Goal: Answer question/provide support: Share knowledge or assist other users

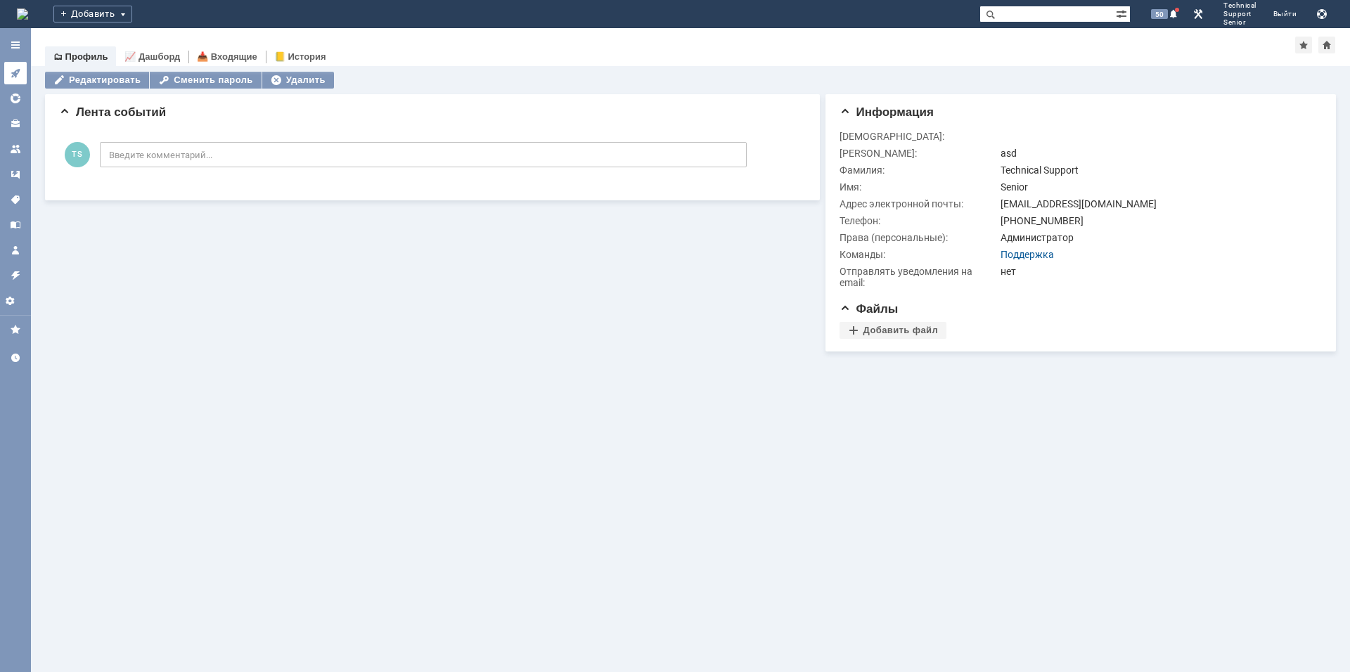
click at [14, 76] on icon at bounding box center [15, 72] width 11 height 11
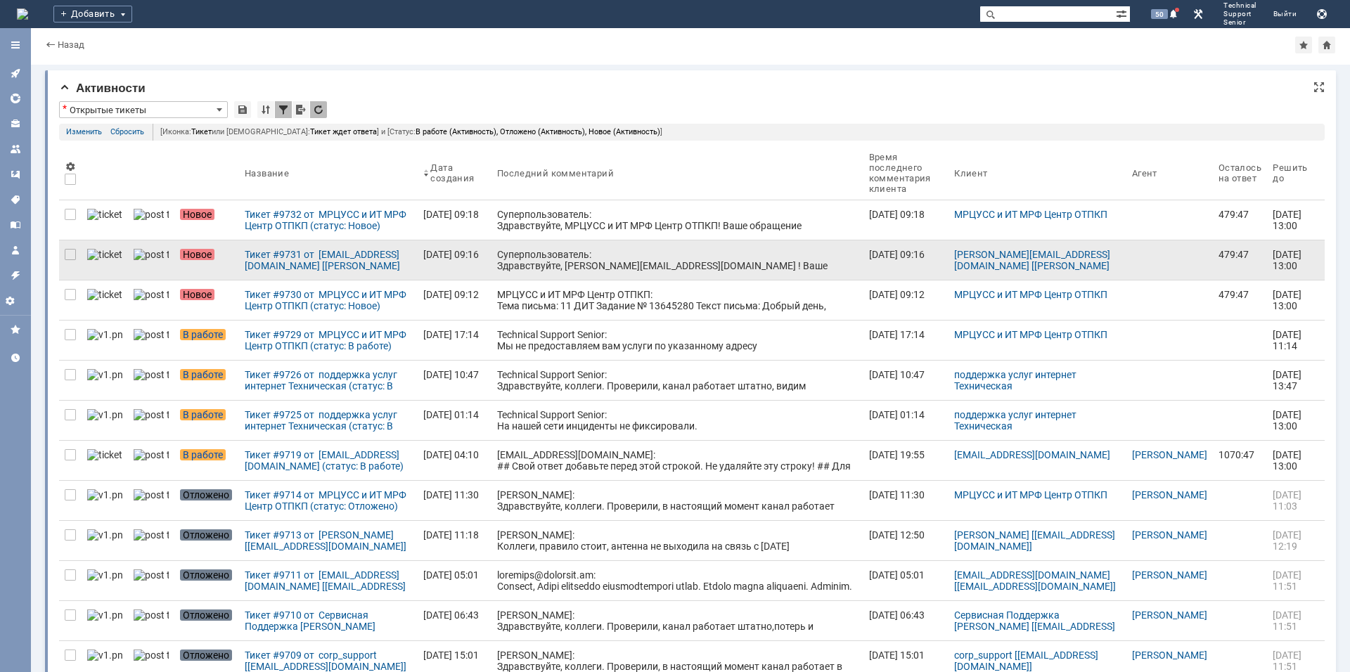
click at [531, 271] on div "Суперпользователь: Здравствуйте, bogdanova@macomnet.ru ! Ваше обращение зарегис…" at bounding box center [677, 277] width 361 height 56
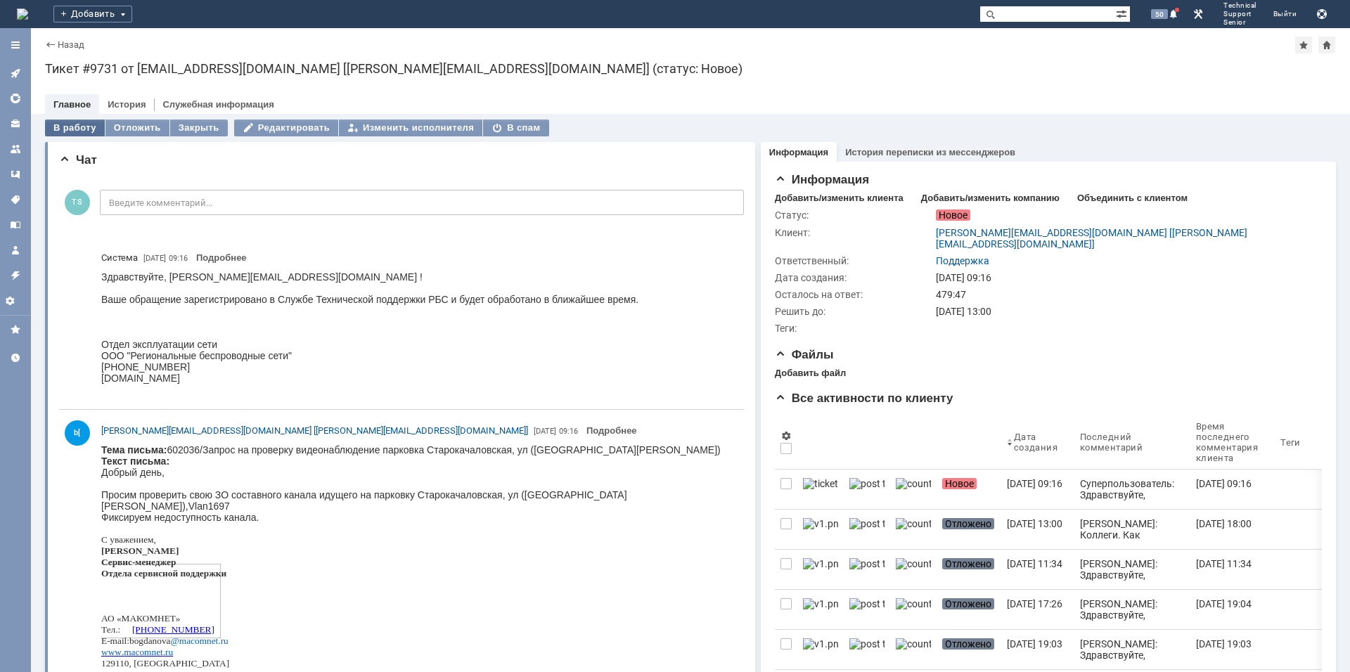
click at [67, 129] on div "В работу" at bounding box center [75, 127] width 60 height 17
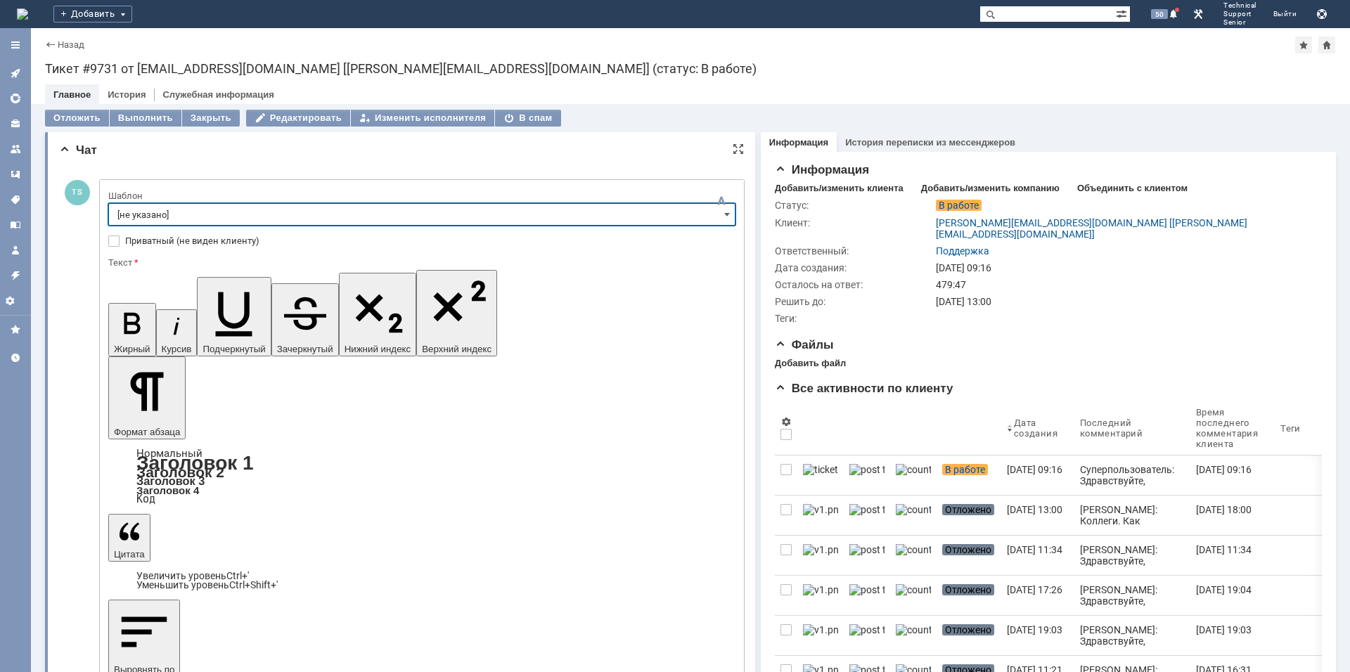
click at [299, 214] on input "[не указано]" at bounding box center [421, 214] width 627 height 22
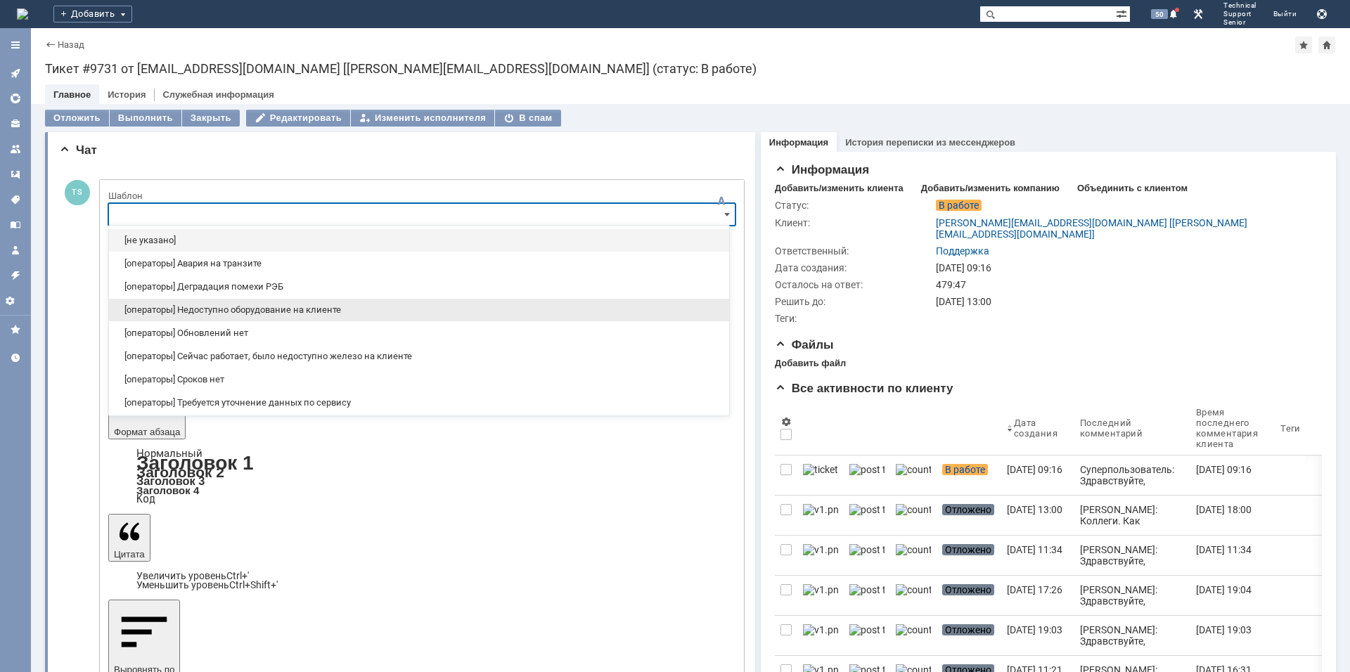
click at [292, 312] on span "[операторы] Недоступно оборудование на клиенте" at bounding box center [418, 309] width 603 height 11
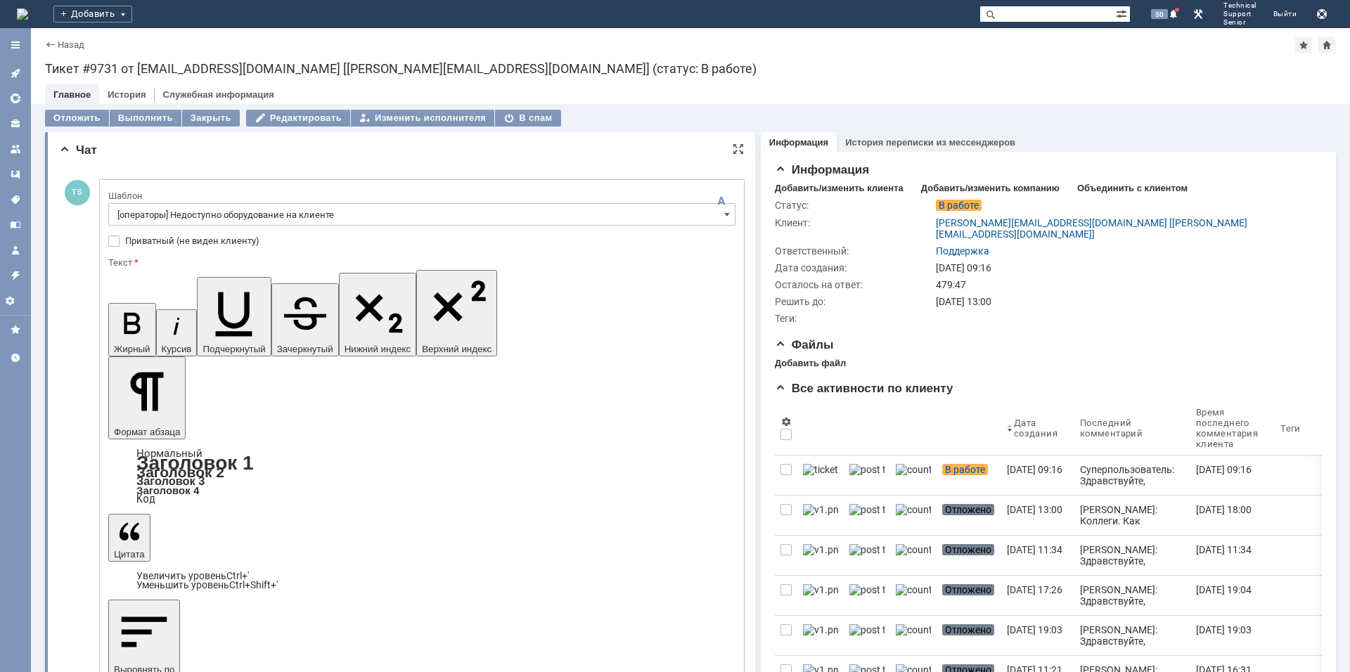
click at [563, 221] on input "[операторы] Недоступно оборудование на клиенте" at bounding box center [421, 214] width 627 height 22
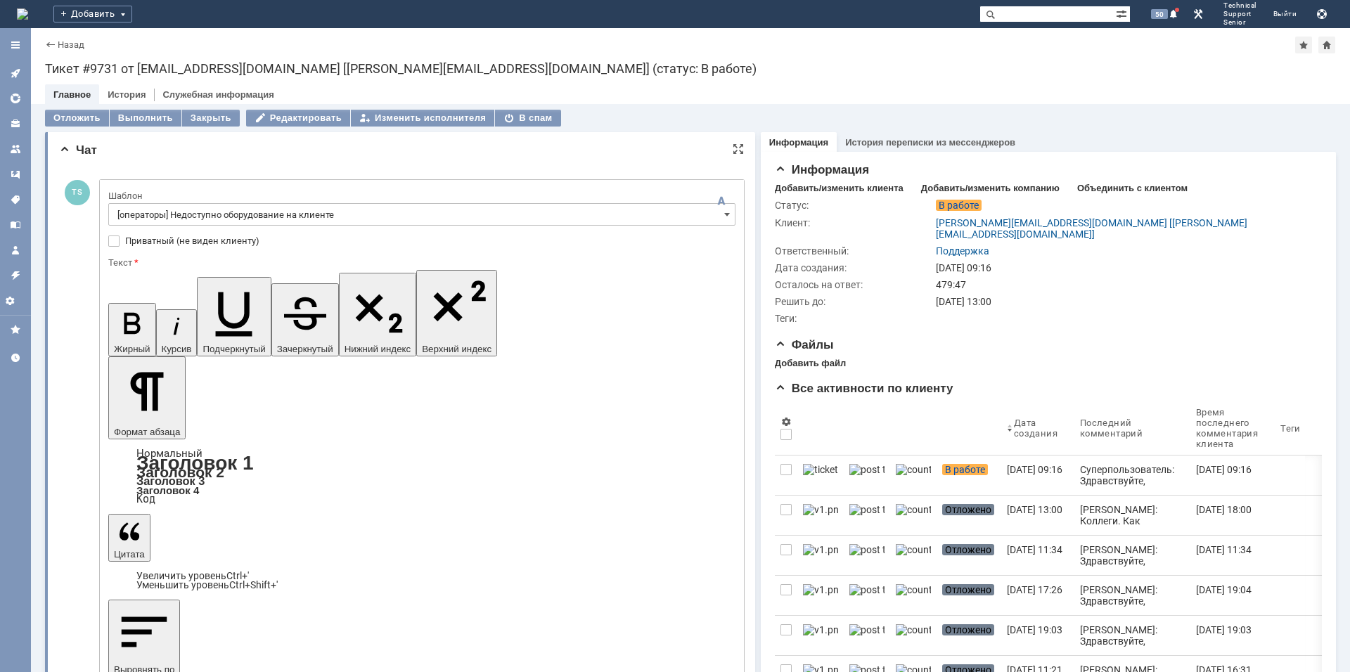
type input "[операторы] Недоступно оборудование на клиенте"
drag, startPoint x: 633, startPoint y: 4138, endPoint x: 106, endPoint y: 4087, distance: 528.9
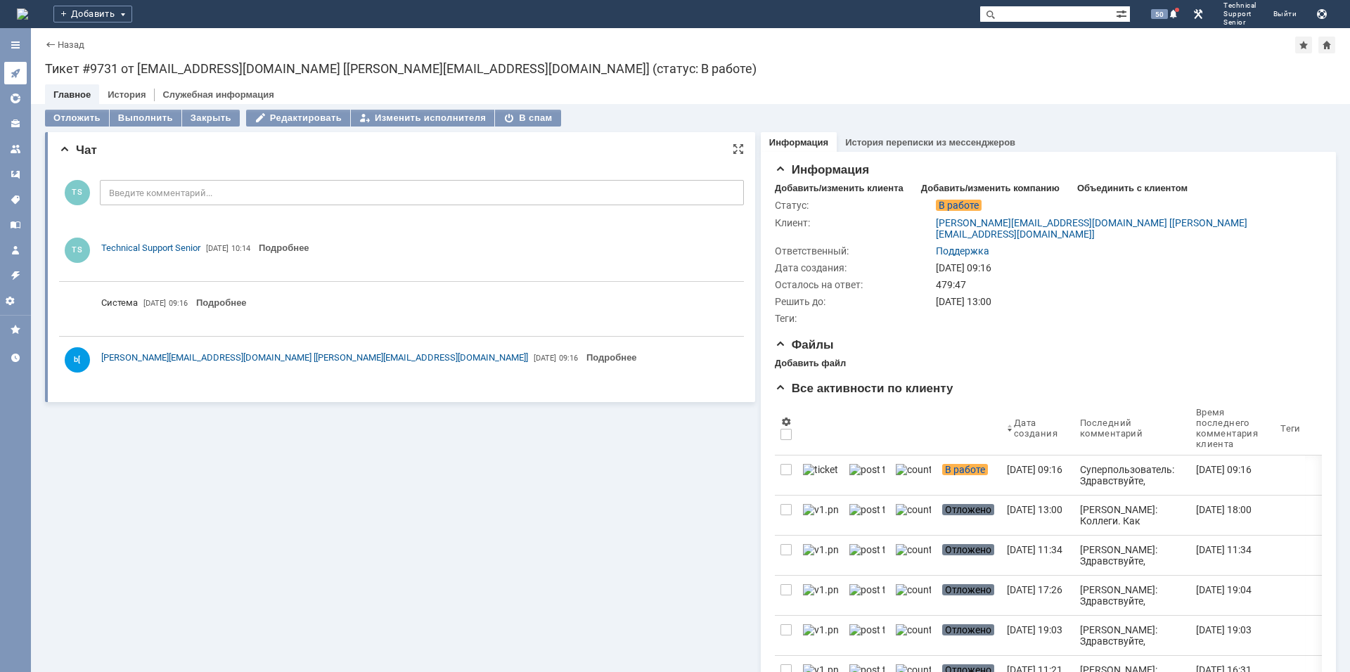
click at [16, 74] on icon at bounding box center [15, 73] width 9 height 9
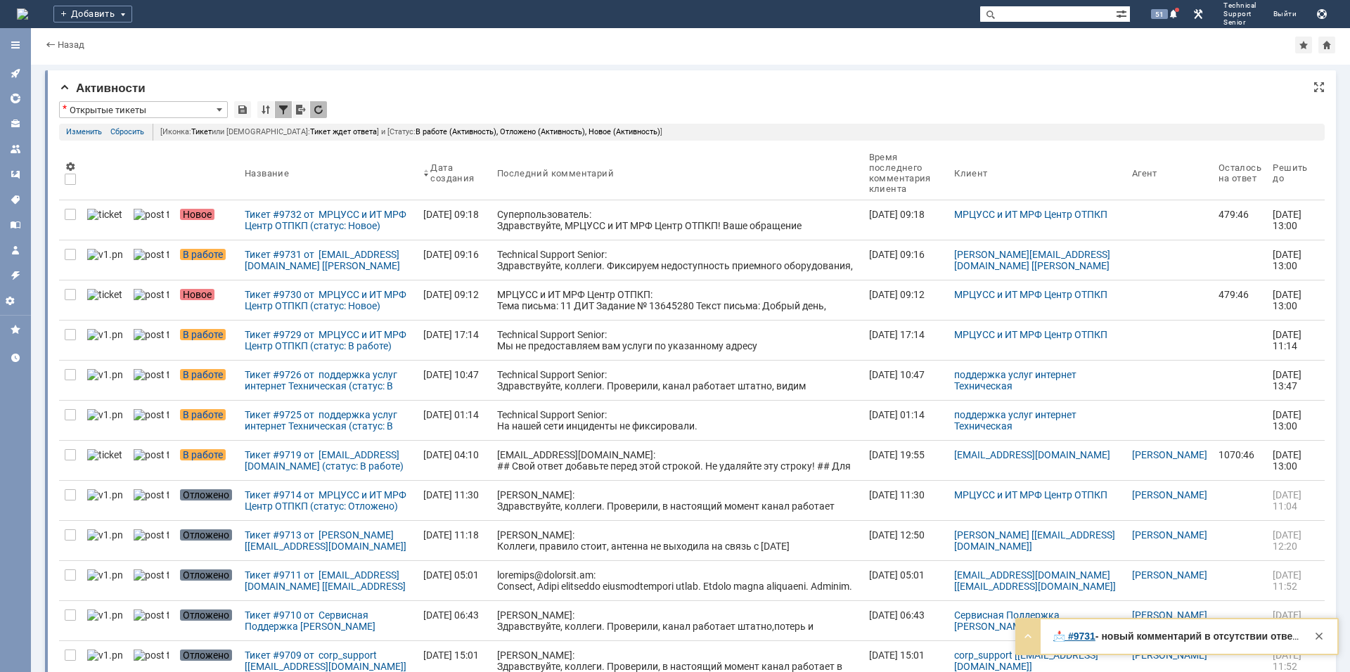
click at [687, 93] on div "Активности" at bounding box center [691, 89] width 1265 height 14
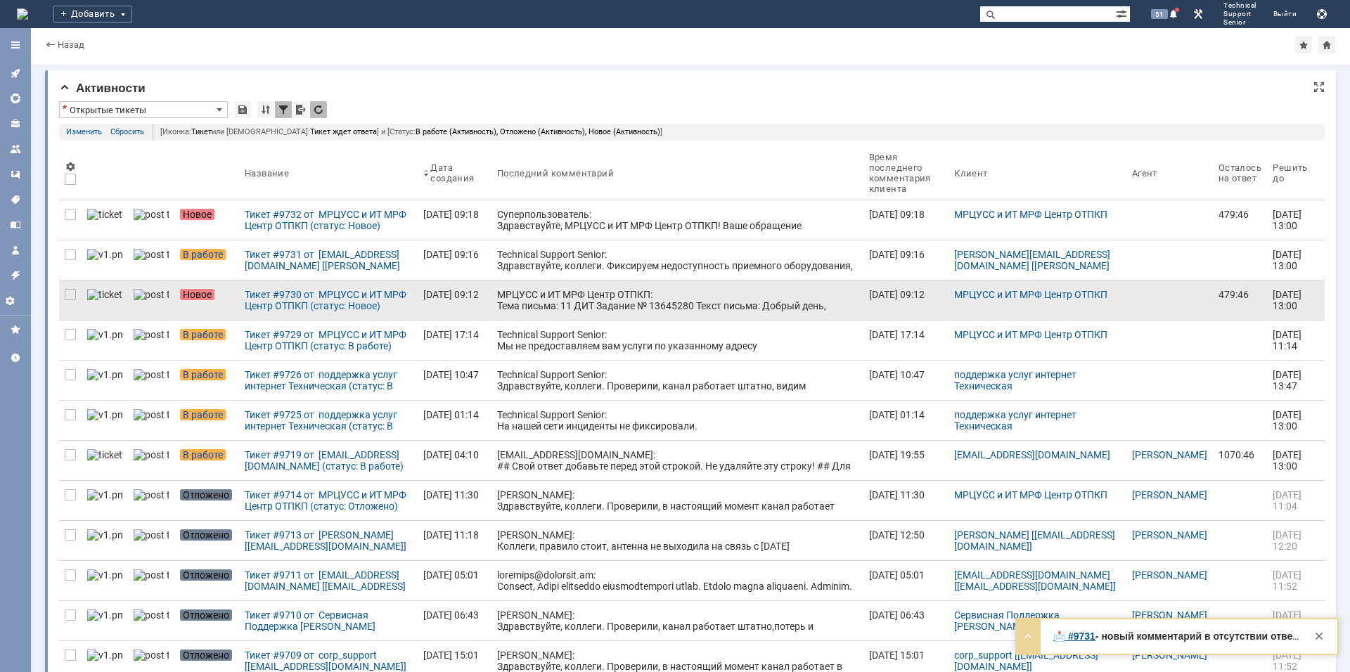
click at [613, 285] on link "МРЦУСС и ИТ МРФ Центр ОТПКП: Тема письма: 11 ДИТ Задание № 13645280 Текст письм…" at bounding box center [677, 299] width 372 height 39
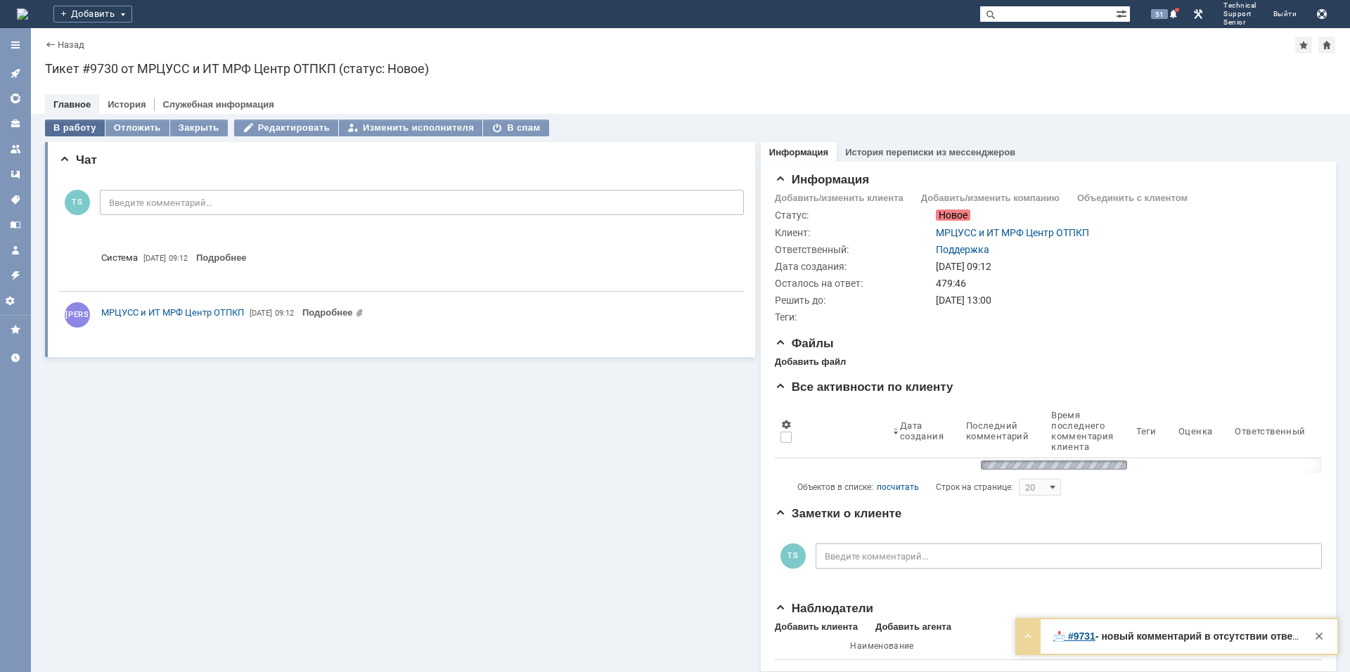
click at [82, 126] on div "В работу" at bounding box center [75, 127] width 60 height 17
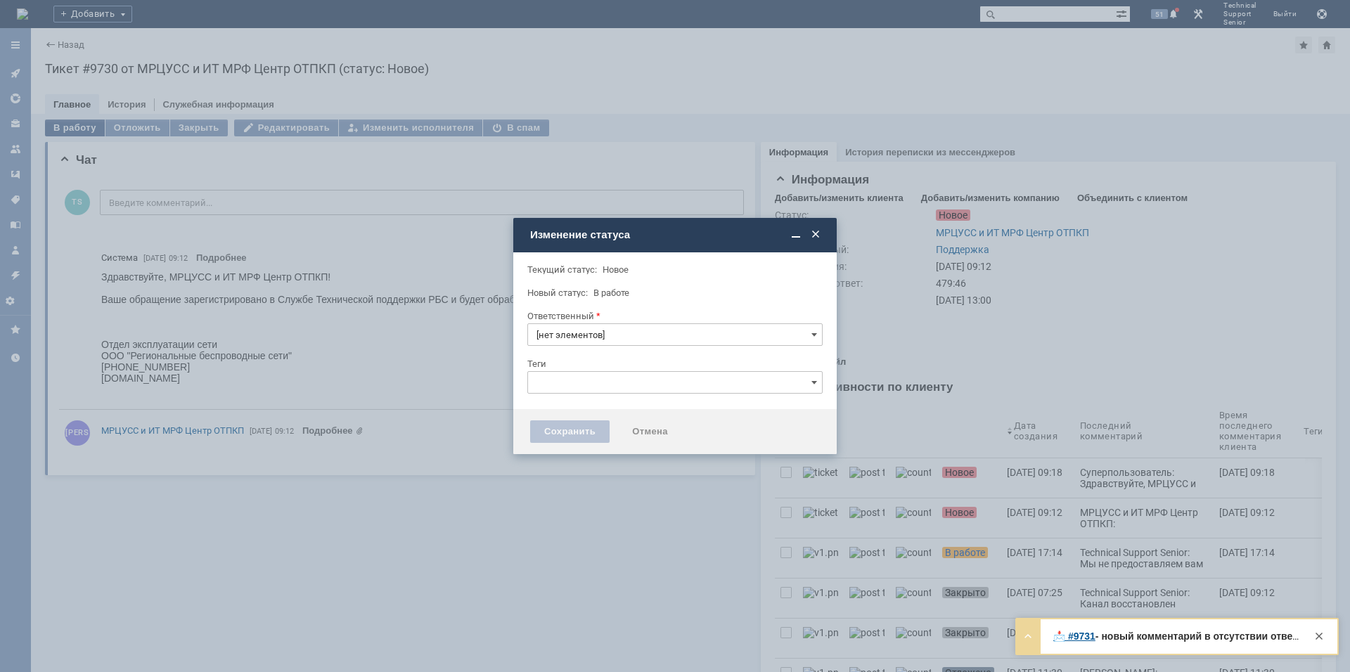
type input "Поддержка"
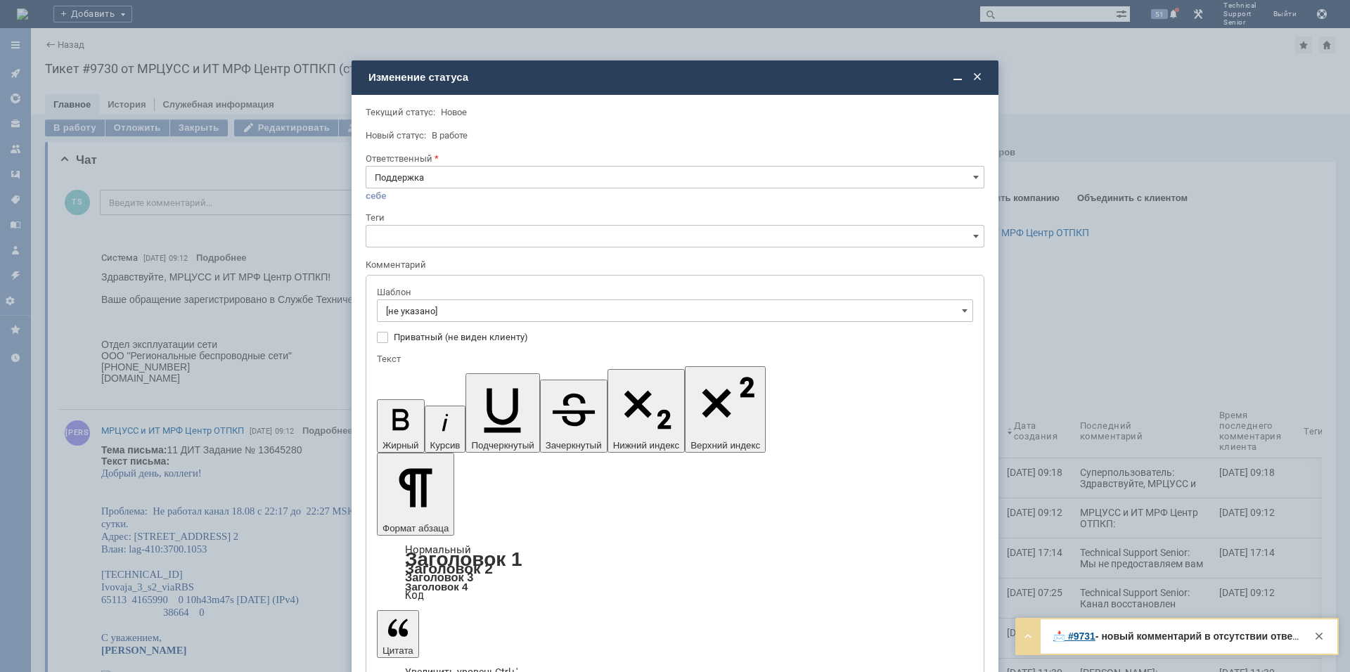
drag, startPoint x: 448, startPoint y: 576, endPoint x: 428, endPoint y: 590, distance: 24.6
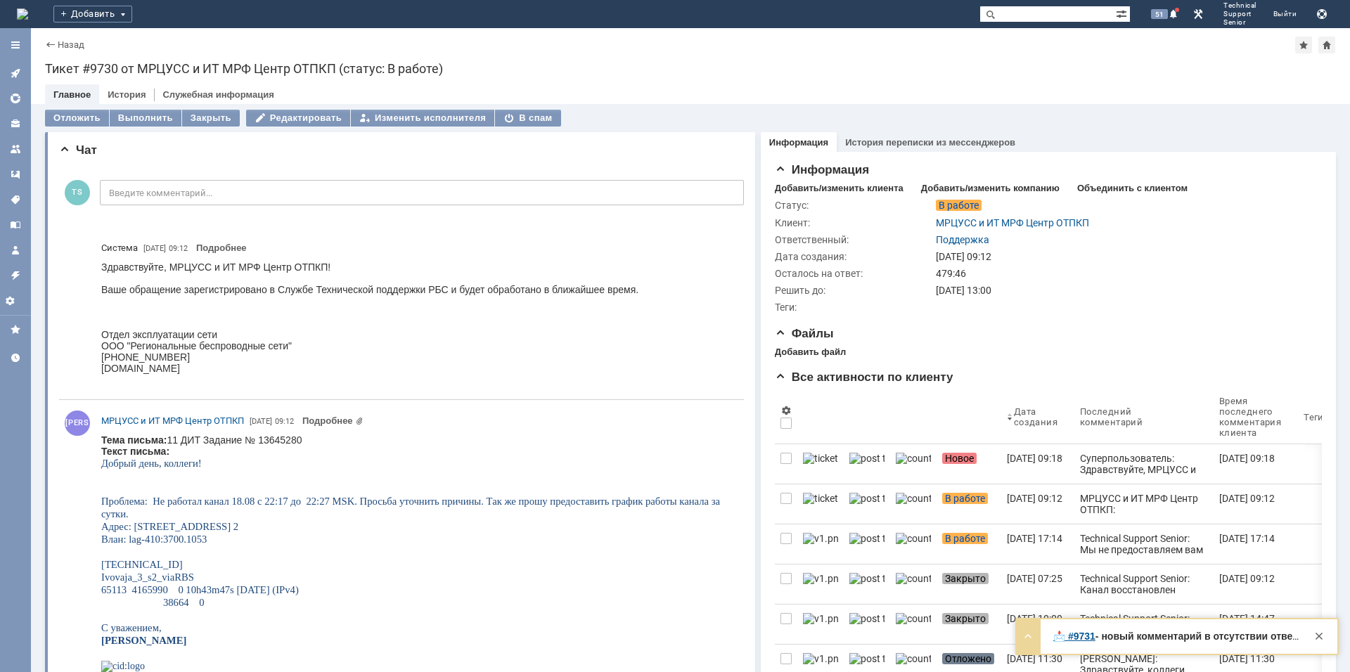
click at [611, 278] on div "Здравствуйте, МРЦУСС и ИТ МРФ Центр ОТПКП! Ваше обращение зарегистрировано в Сл…" at bounding box center [369, 323] width 537 height 124
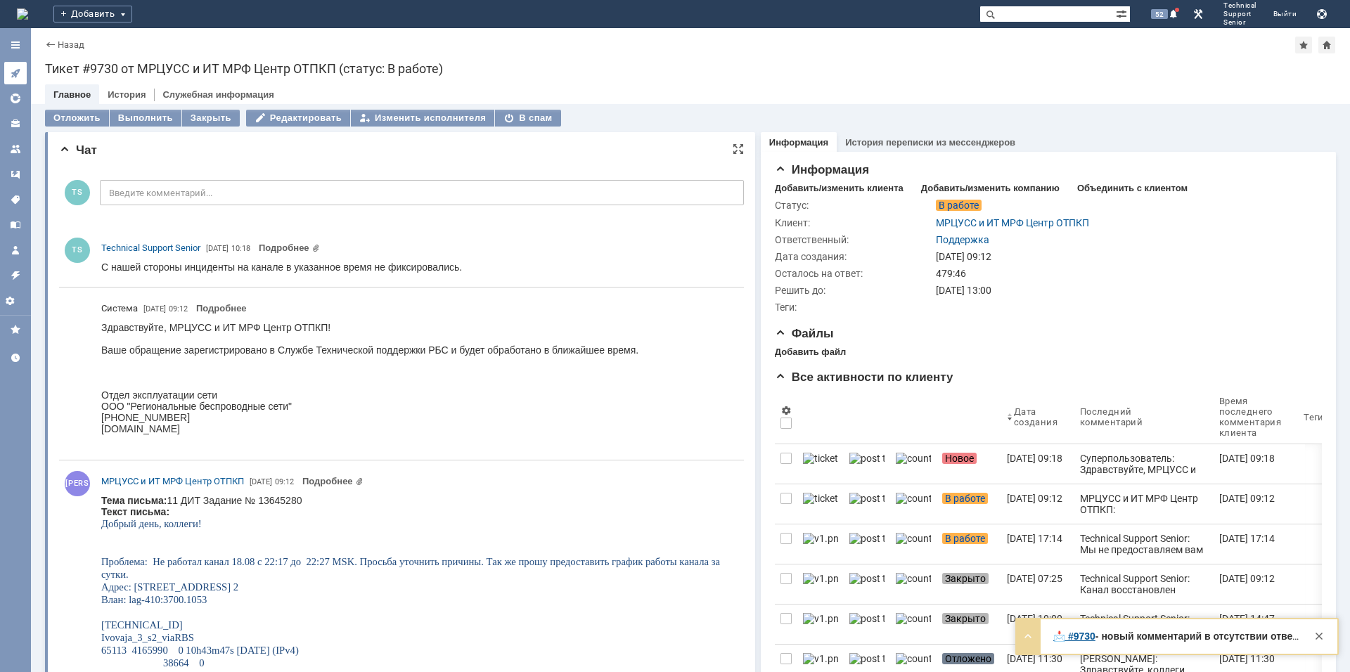
click at [18, 73] on icon at bounding box center [15, 73] width 9 height 9
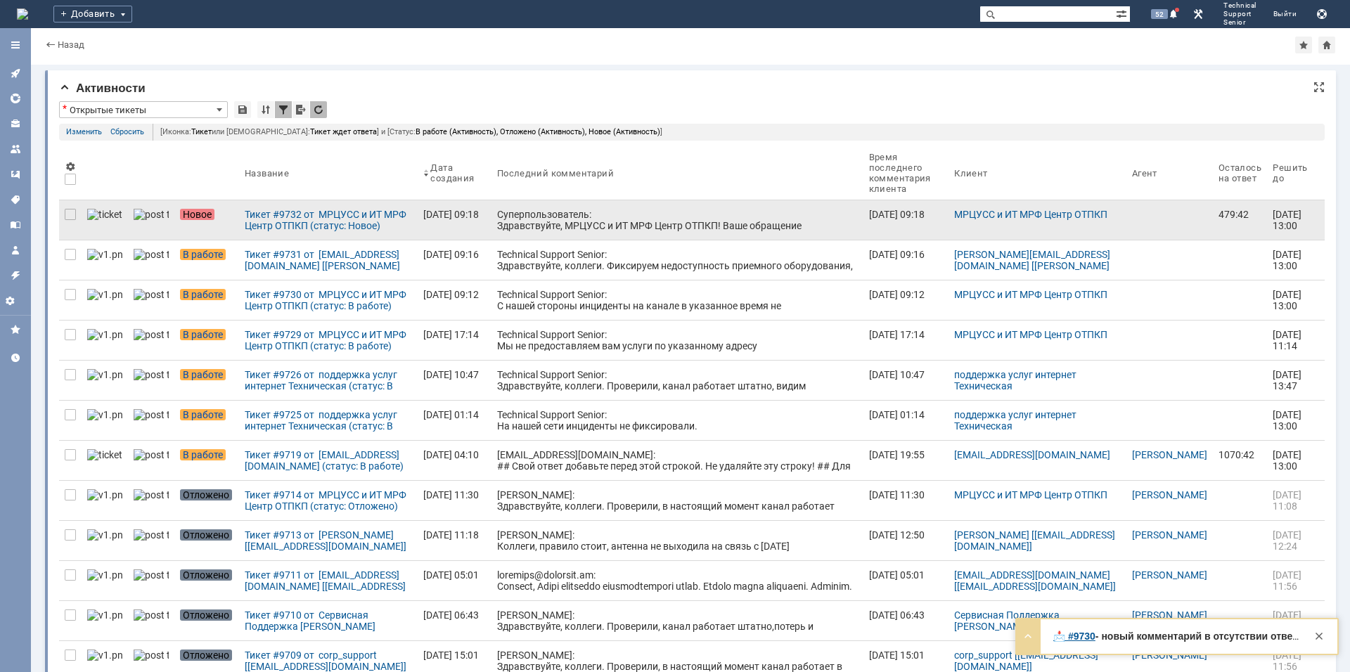
click at [628, 218] on div "Суперпользователь: Здравствуйте, МРЦУСС и ИТ МРФ Центр ОТПКП! Ваше обращение за…" at bounding box center [677, 237] width 361 height 56
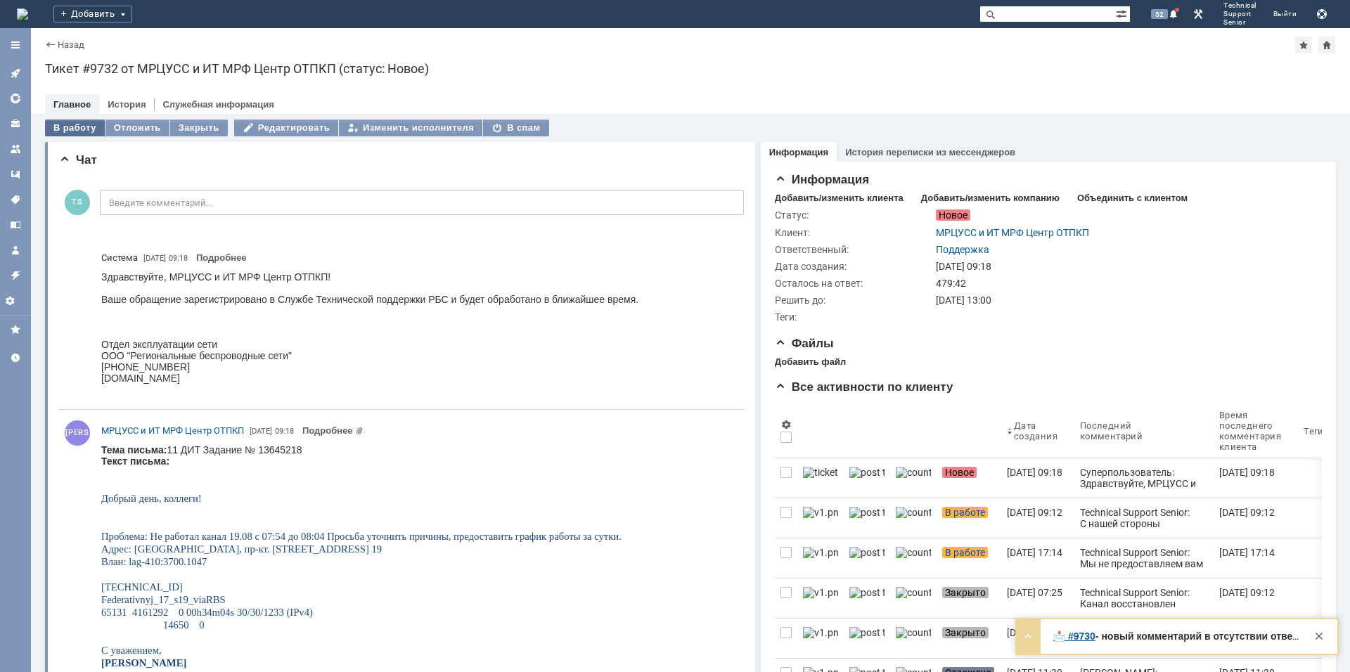
click at [68, 131] on div "В работу" at bounding box center [75, 127] width 60 height 17
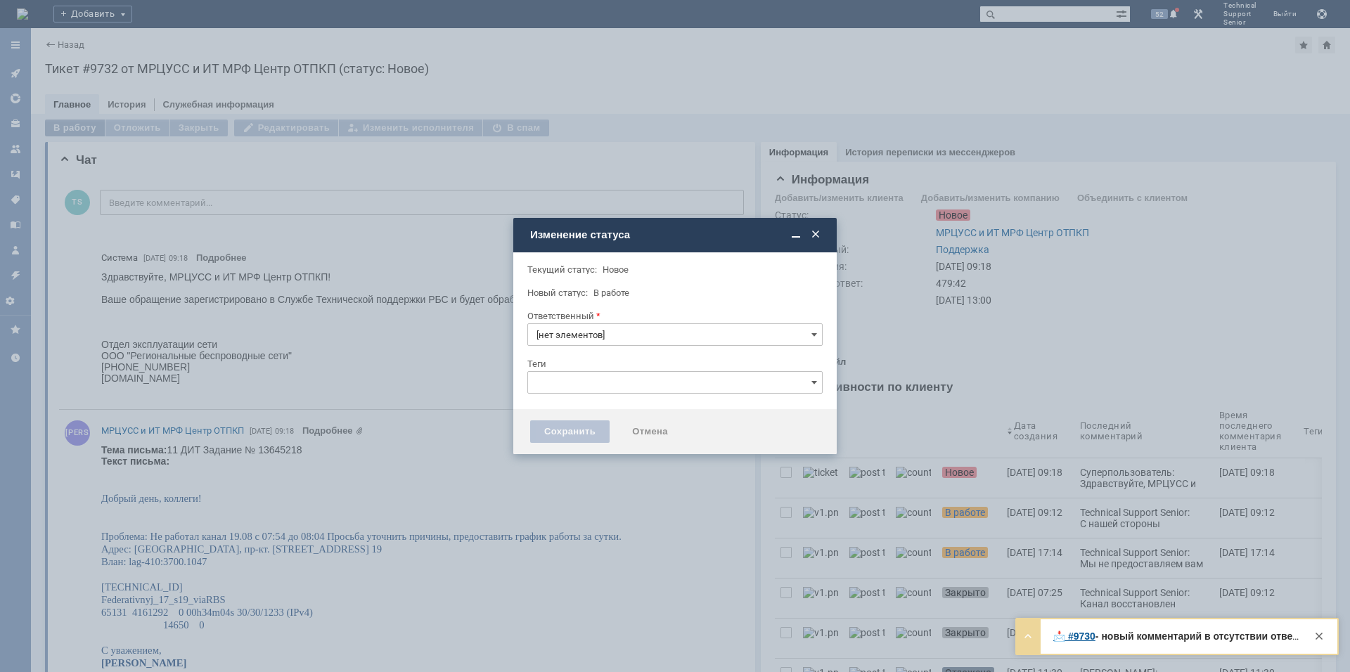
type input "Поддержка"
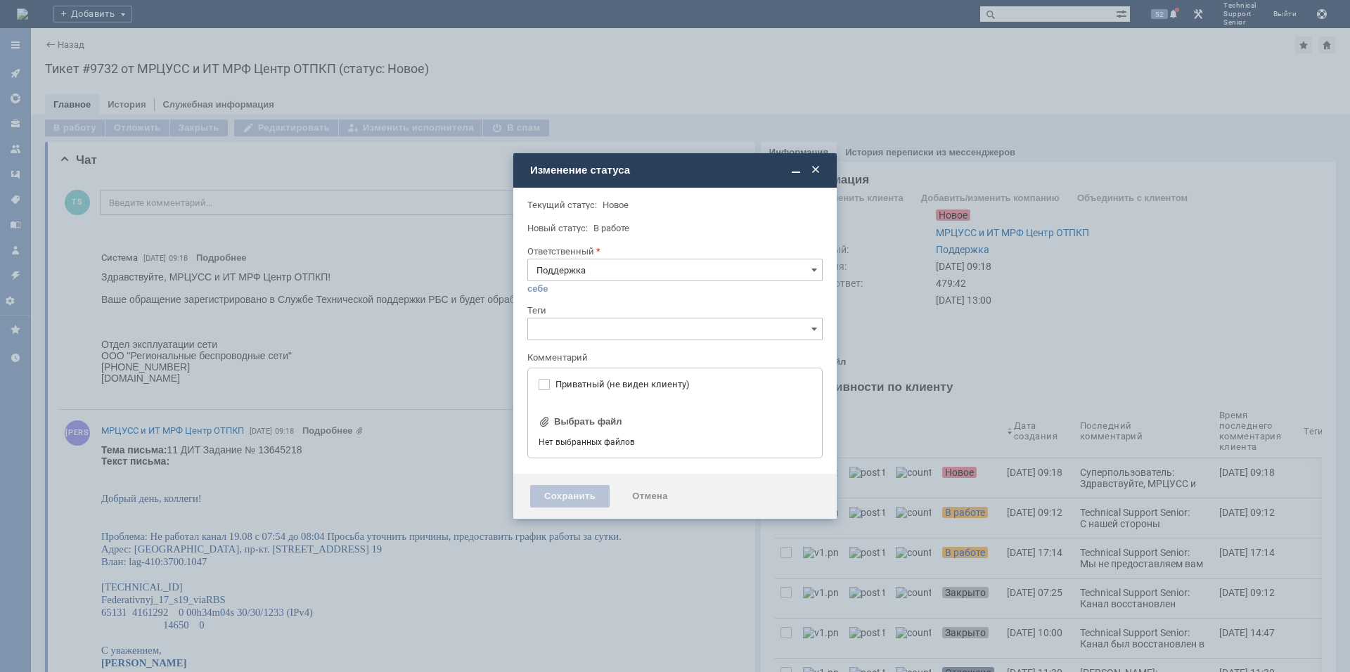
type input "[не указано]"
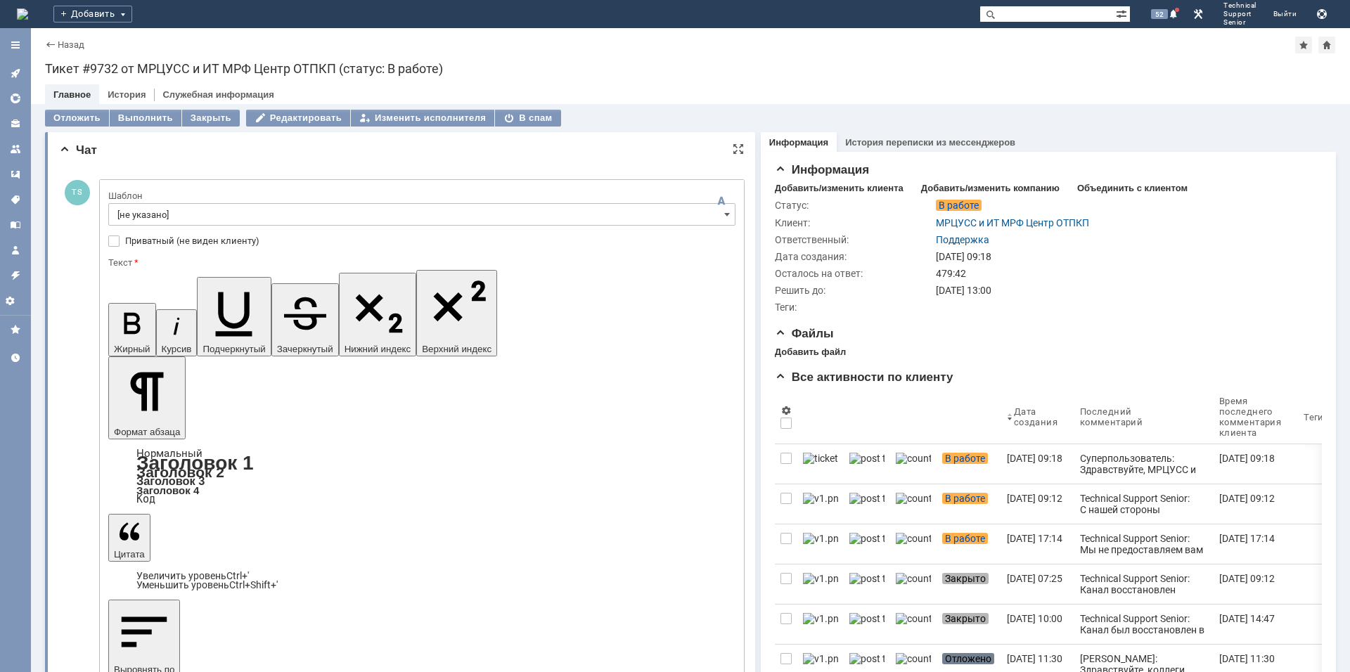
click at [247, 215] on input "[не указано]" at bounding box center [421, 214] width 627 height 22
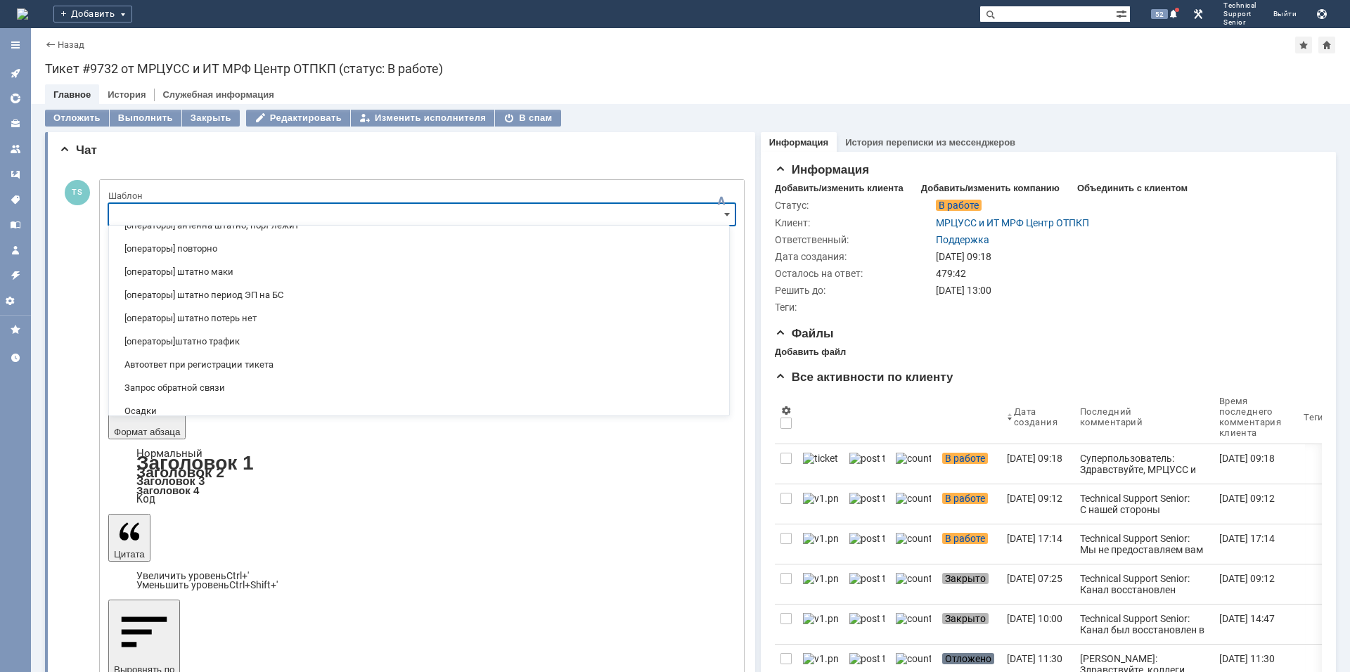
scroll to position [211, 0]
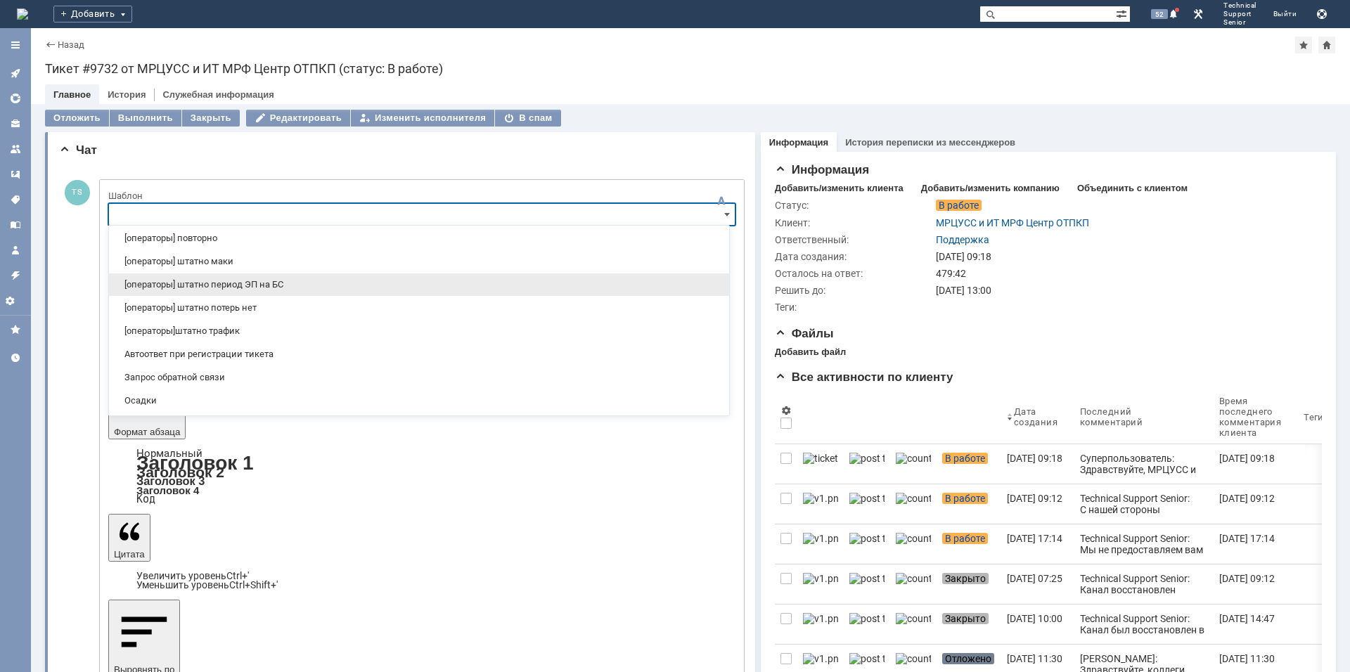
click at [301, 287] on span "[операторы] штатно период ЭП на БС" at bounding box center [418, 284] width 603 height 11
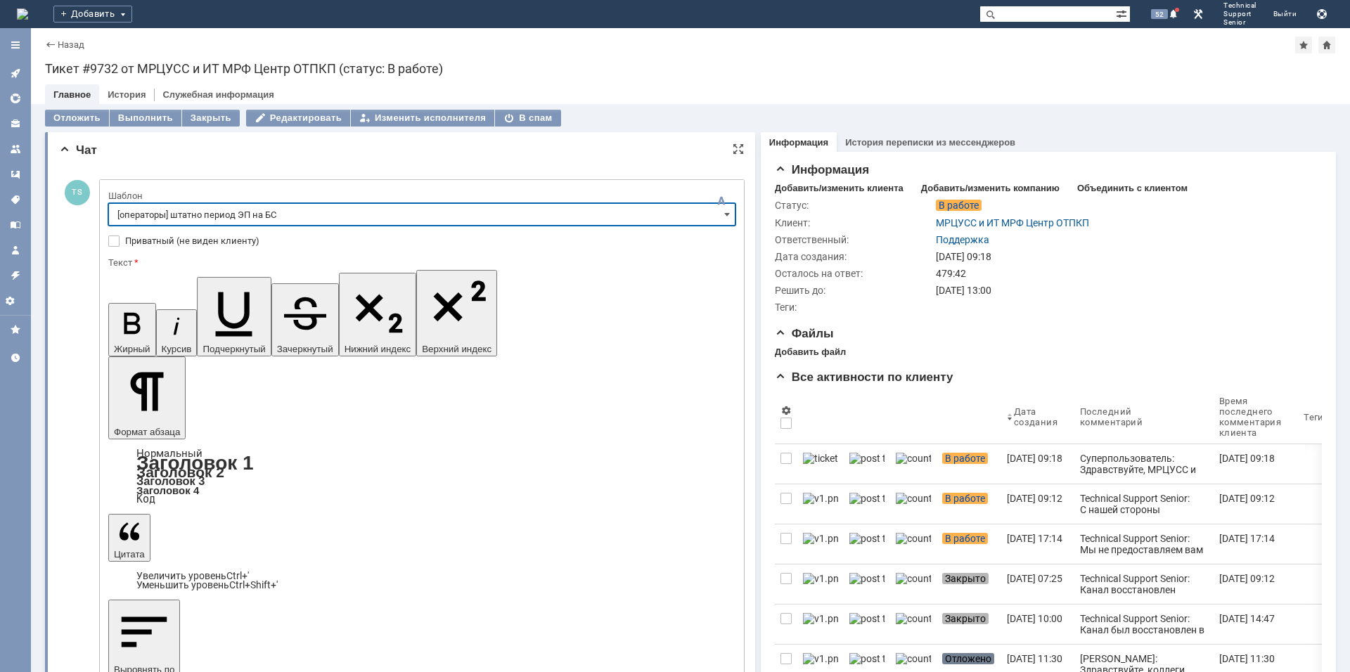
type input "[операторы] штатно период ЭП на БС"
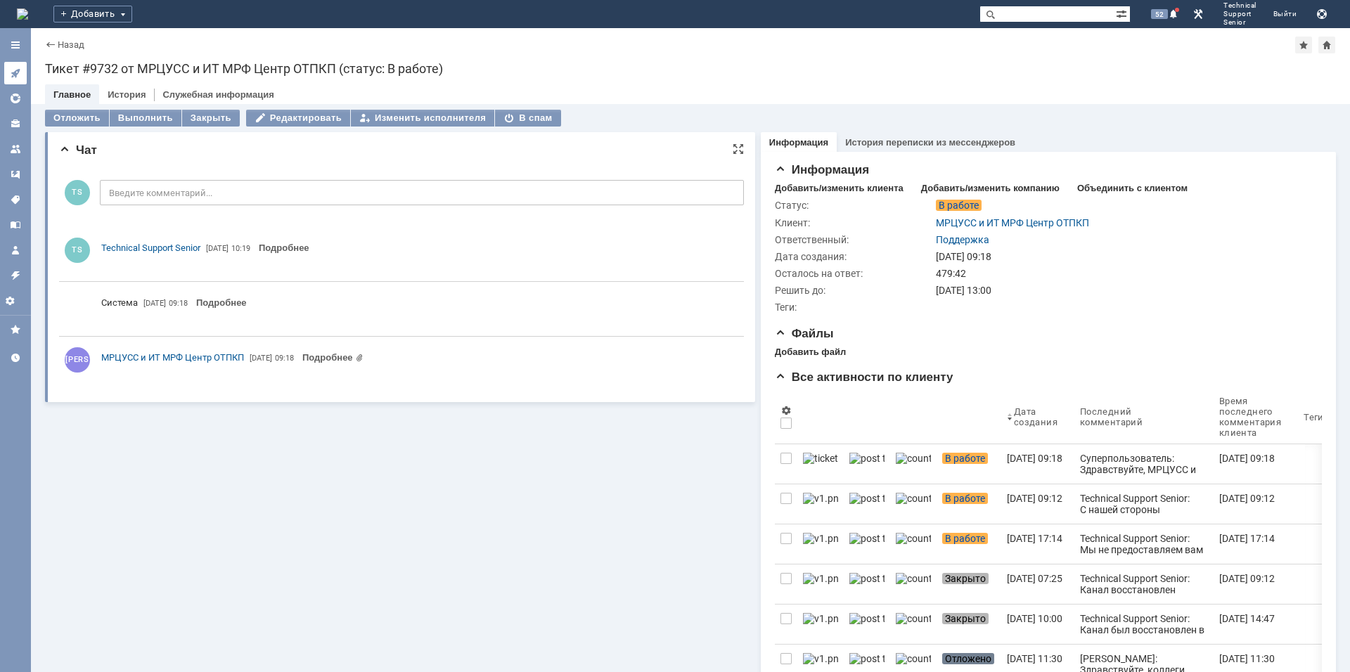
click at [20, 71] on icon at bounding box center [15, 72] width 11 height 11
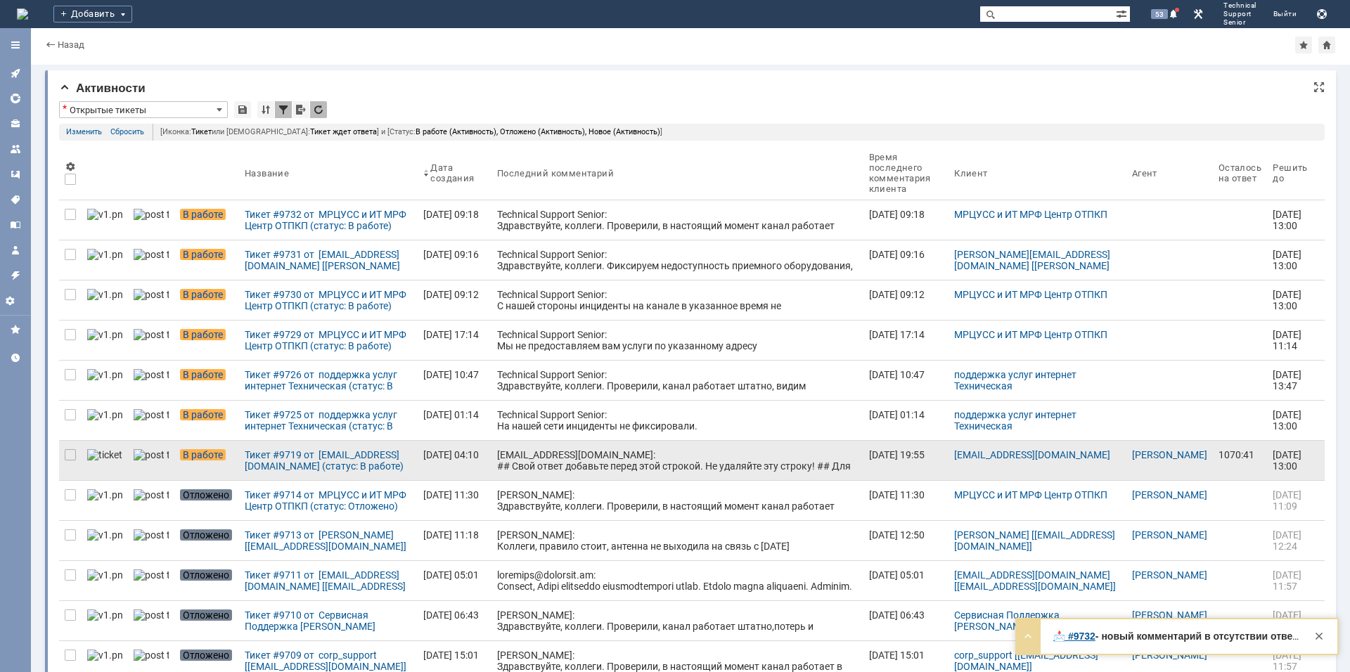
click at [499, 464] on div "GNOC-TT@megafon.ru: ## Свой ответ добавьте перед этой строкой. Не удаляйте эту …" at bounding box center [677, 623] width 361 height 349
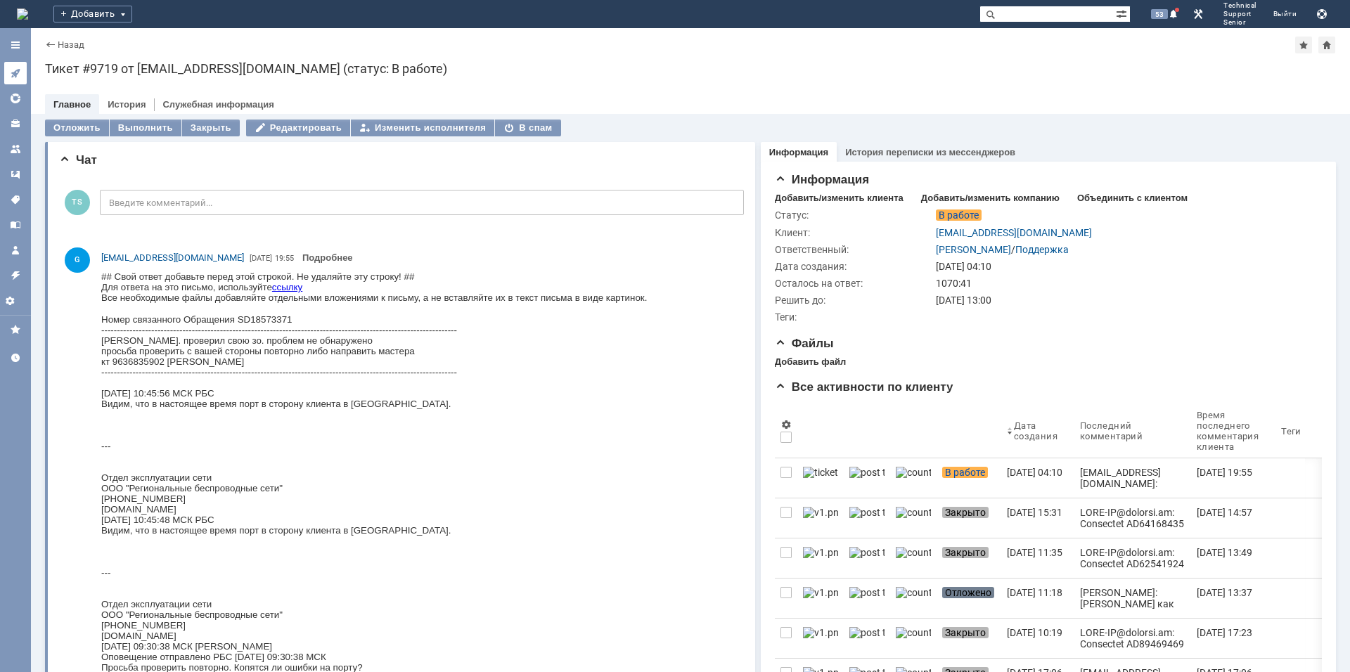
click at [23, 67] on link at bounding box center [15, 73] width 22 height 22
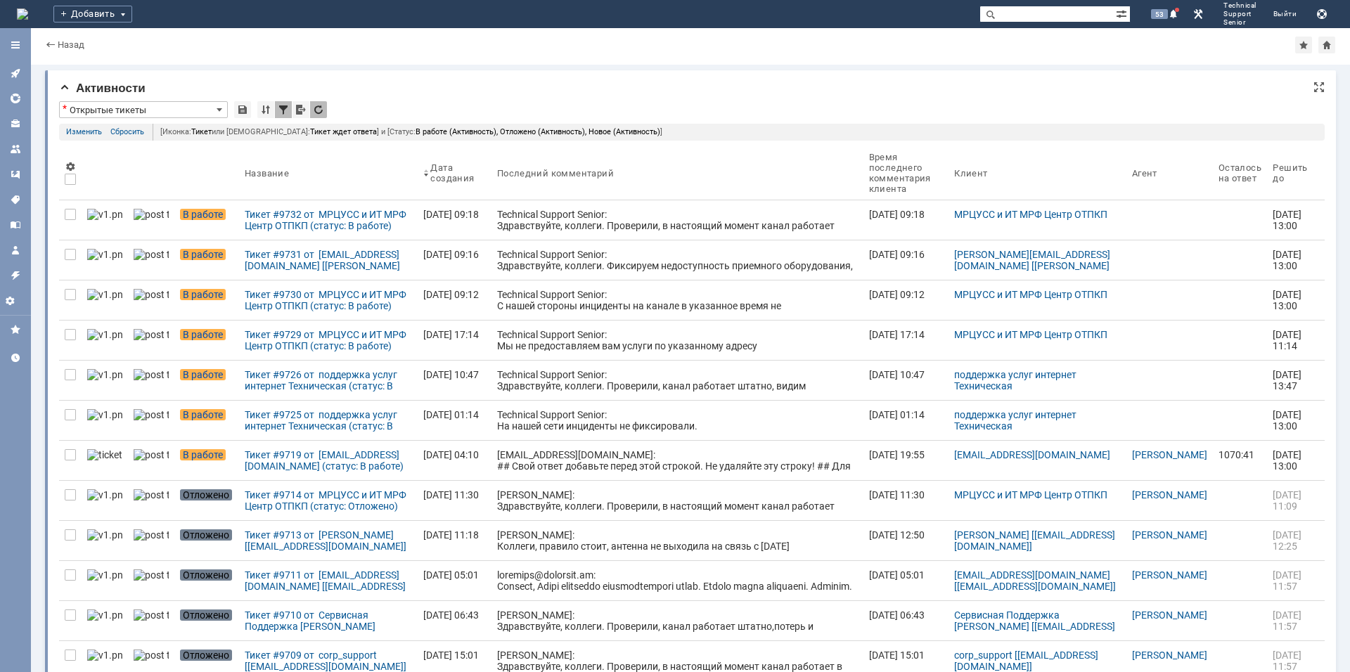
click at [698, 104] on div "* Открытые тикеты" at bounding box center [691, 110] width 1265 height 18
click at [13, 79] on div at bounding box center [15, 72] width 11 height 11
click at [924, 117] on div "* Открытые тикеты" at bounding box center [691, 110] width 1265 height 18
